Goal: Task Accomplishment & Management: Manage account settings

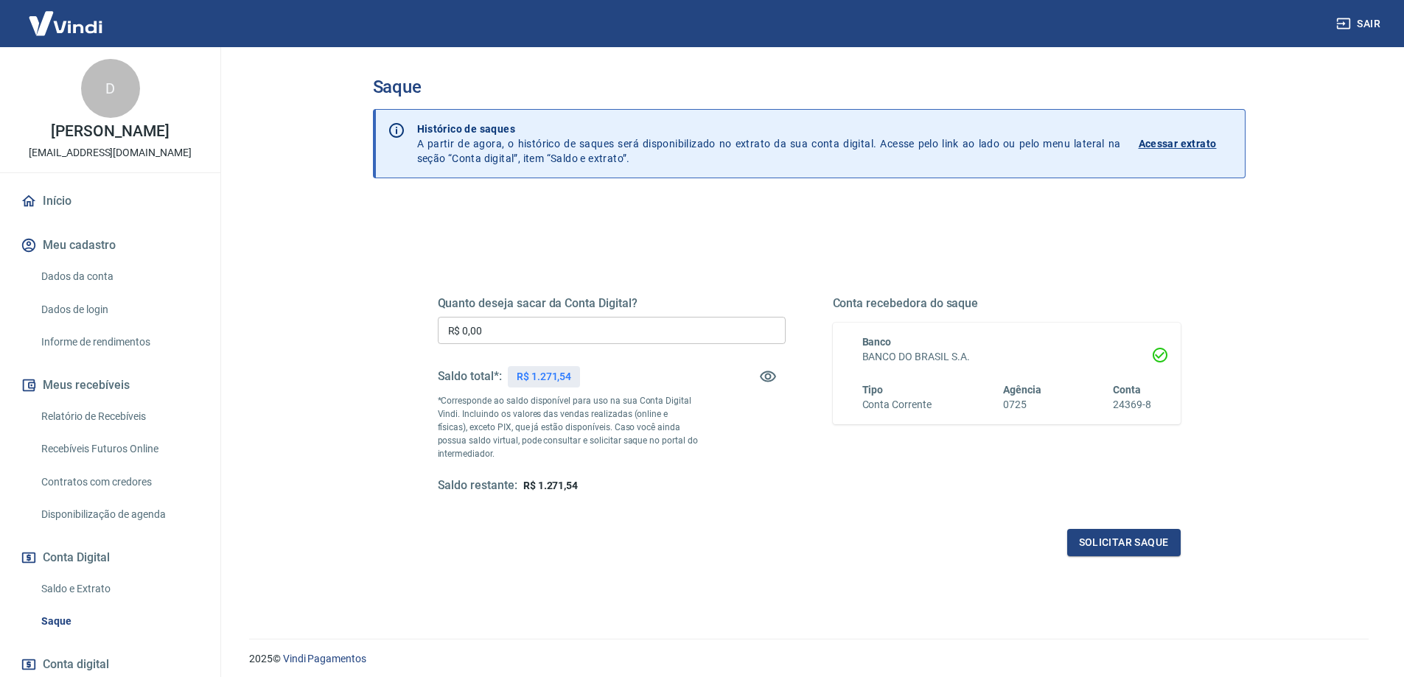
click at [593, 310] on h5 "Quanto deseja sacar da Conta Digital?" at bounding box center [612, 303] width 348 height 15
click at [604, 325] on input "R$ 0,00" at bounding box center [612, 330] width 348 height 27
type input "R$ 1.200,00"
click at [1137, 549] on button "Solicitar saque" at bounding box center [1123, 542] width 113 height 27
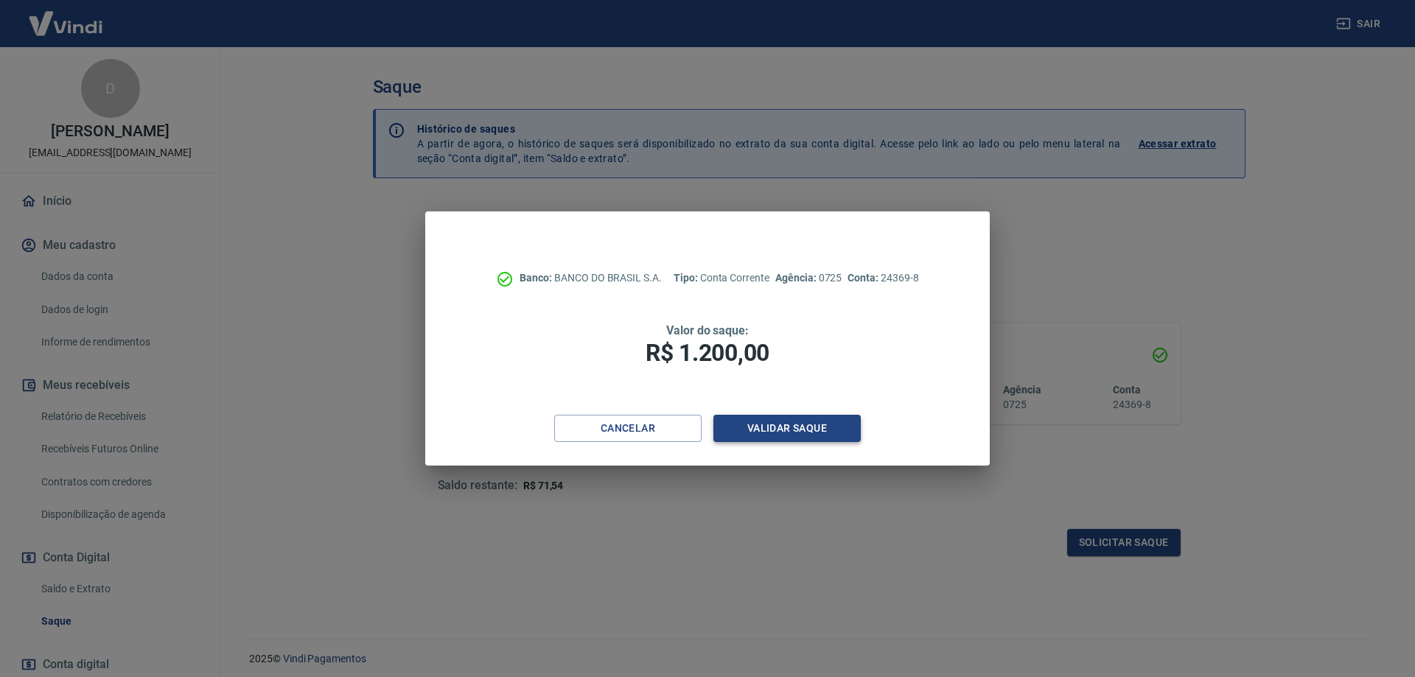
click at [845, 430] on button "Validar saque" at bounding box center [786, 428] width 147 height 27
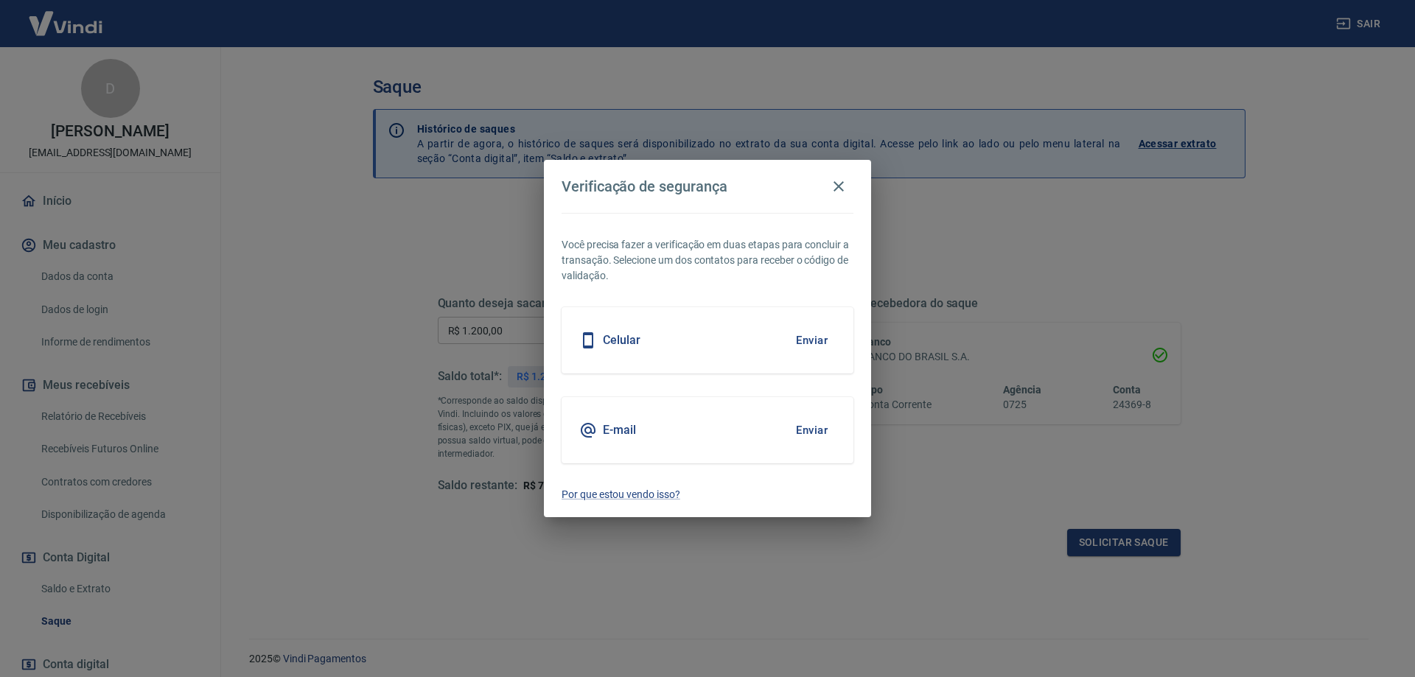
click at [831, 437] on button "Enviar" at bounding box center [812, 430] width 48 height 31
click at [817, 431] on button "Enviar" at bounding box center [812, 430] width 48 height 31
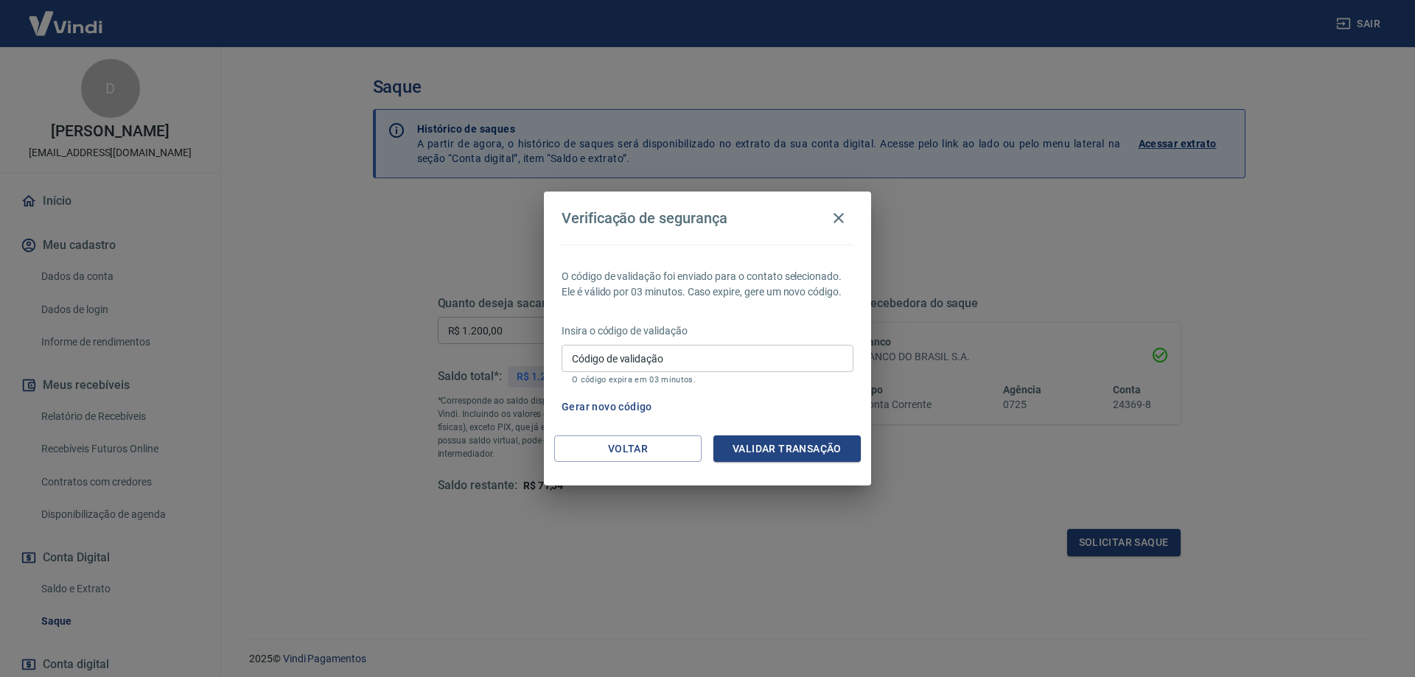
click at [699, 366] on input "Código de validação" at bounding box center [708, 358] width 292 height 27
paste input "818992"
type input "818992"
click at [819, 445] on button "Validar transação" at bounding box center [786, 449] width 147 height 27
